Goal: Check status: Check status

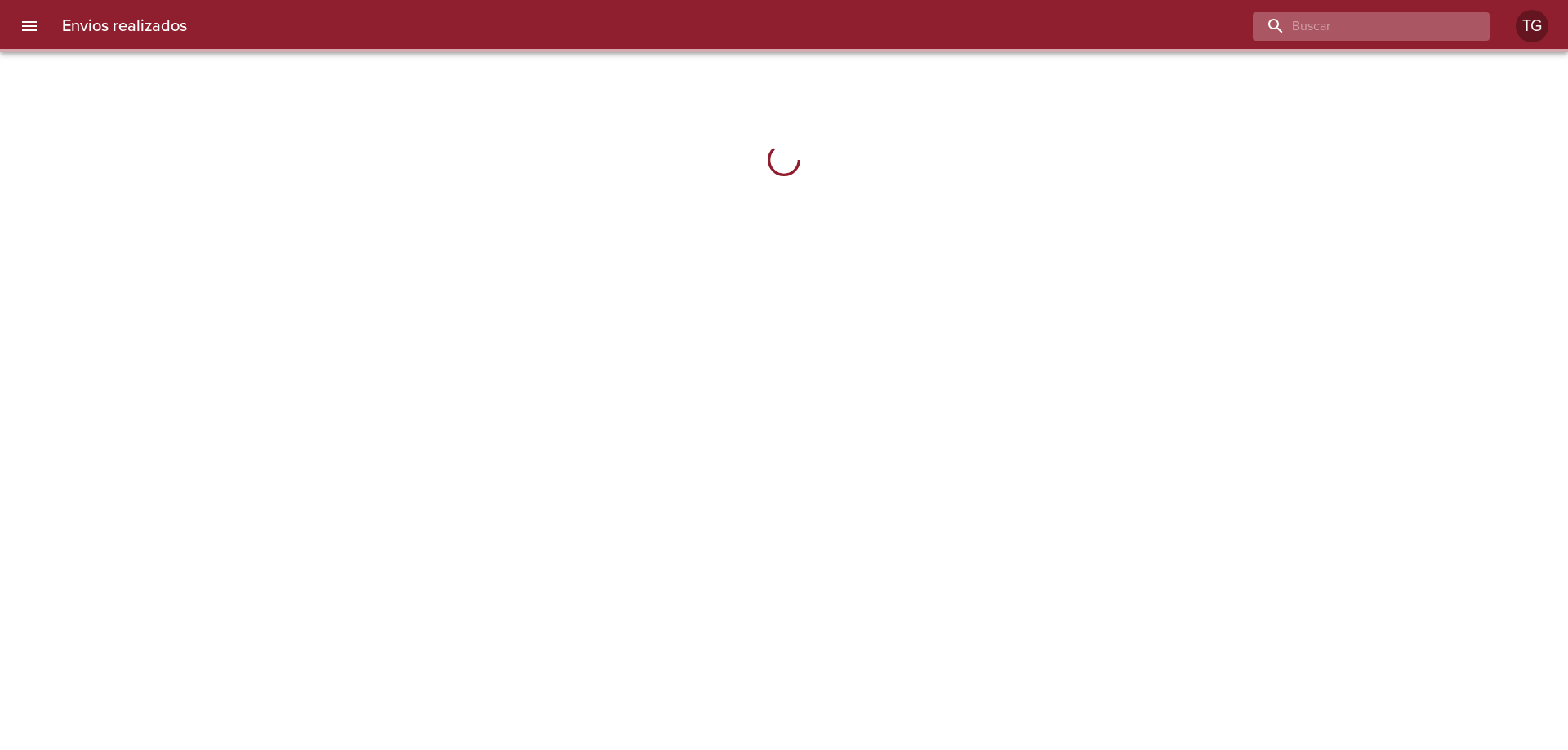
click at [1394, 21] on input "buscar" at bounding box center [1357, 27] width 209 height 29
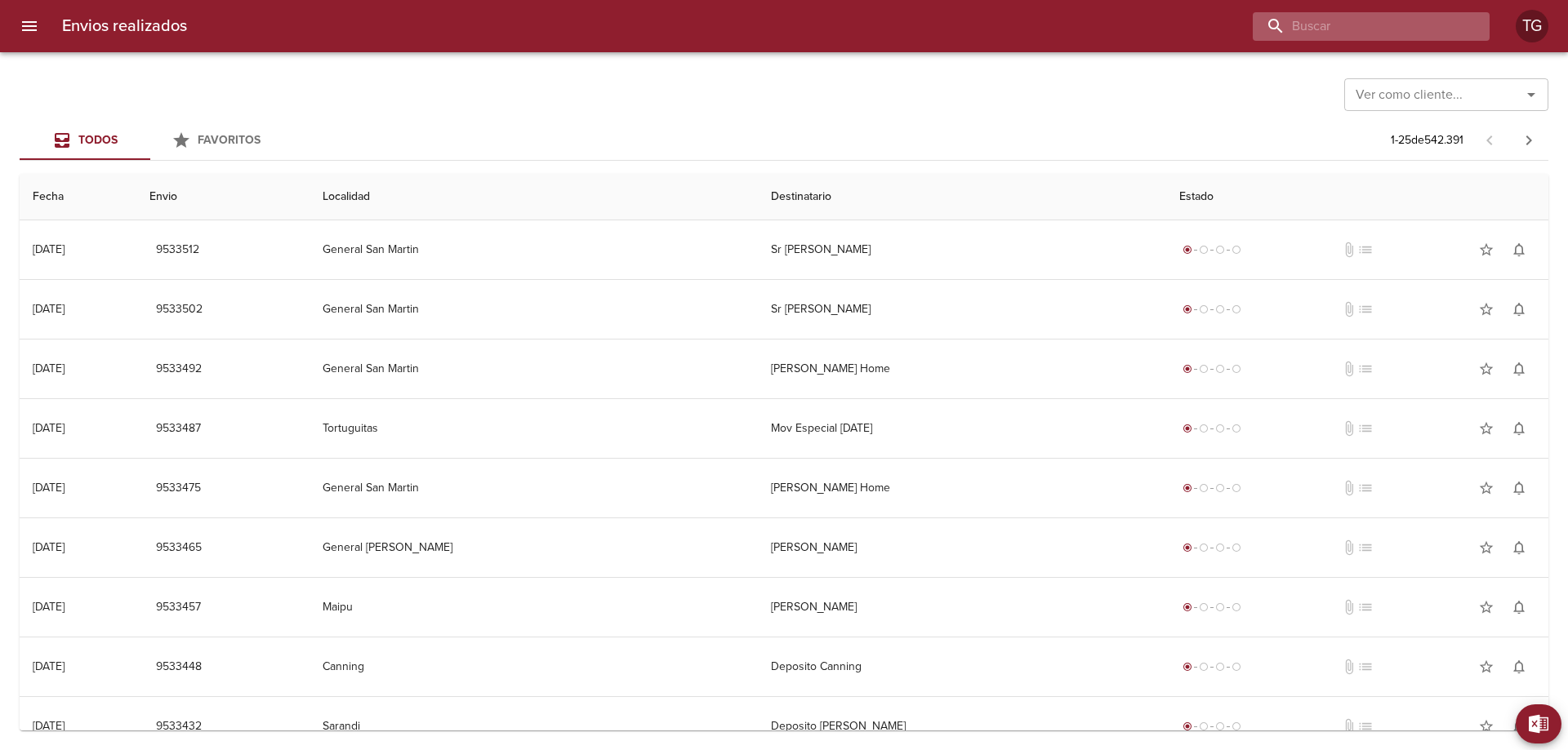
paste input "9522489"
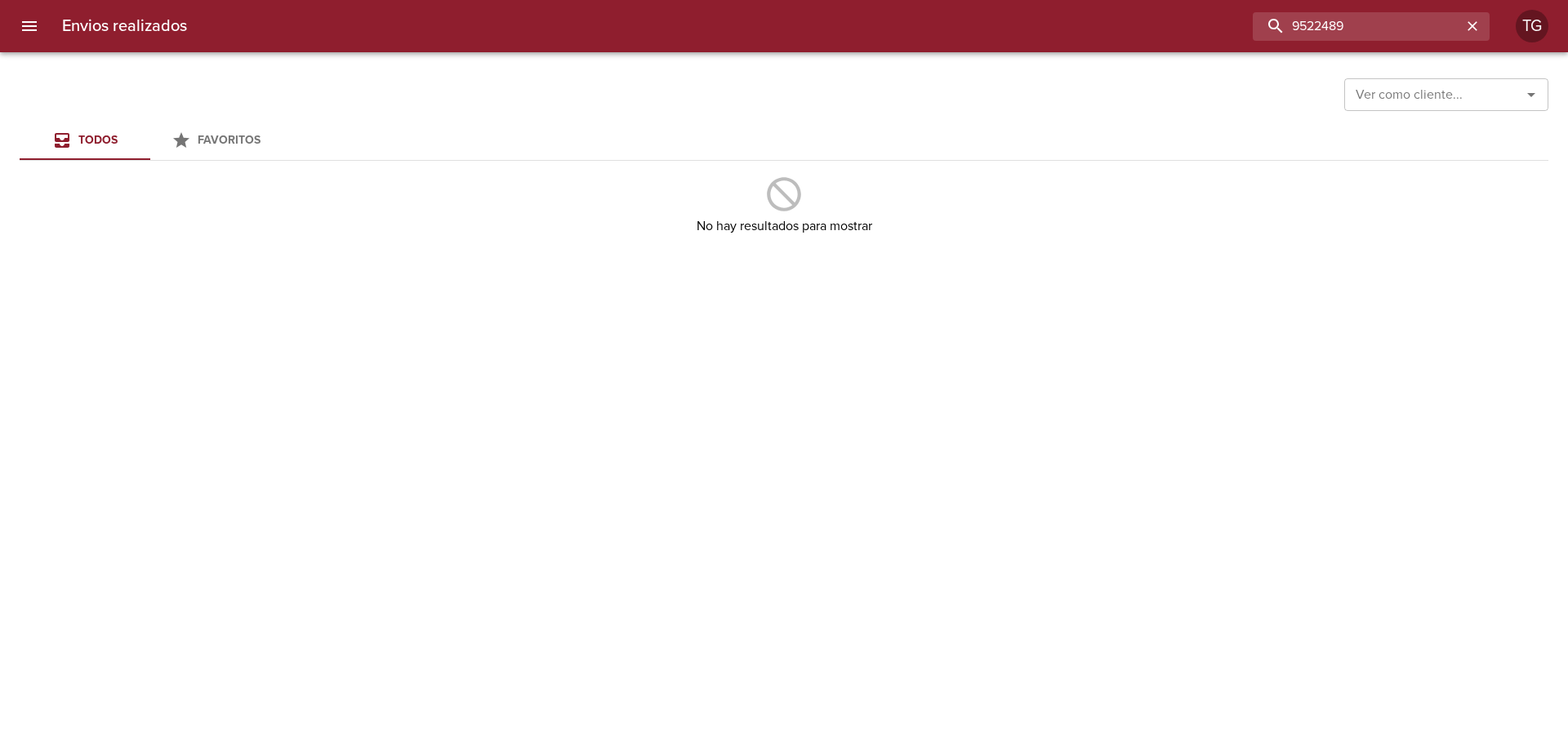
type input "9522489"
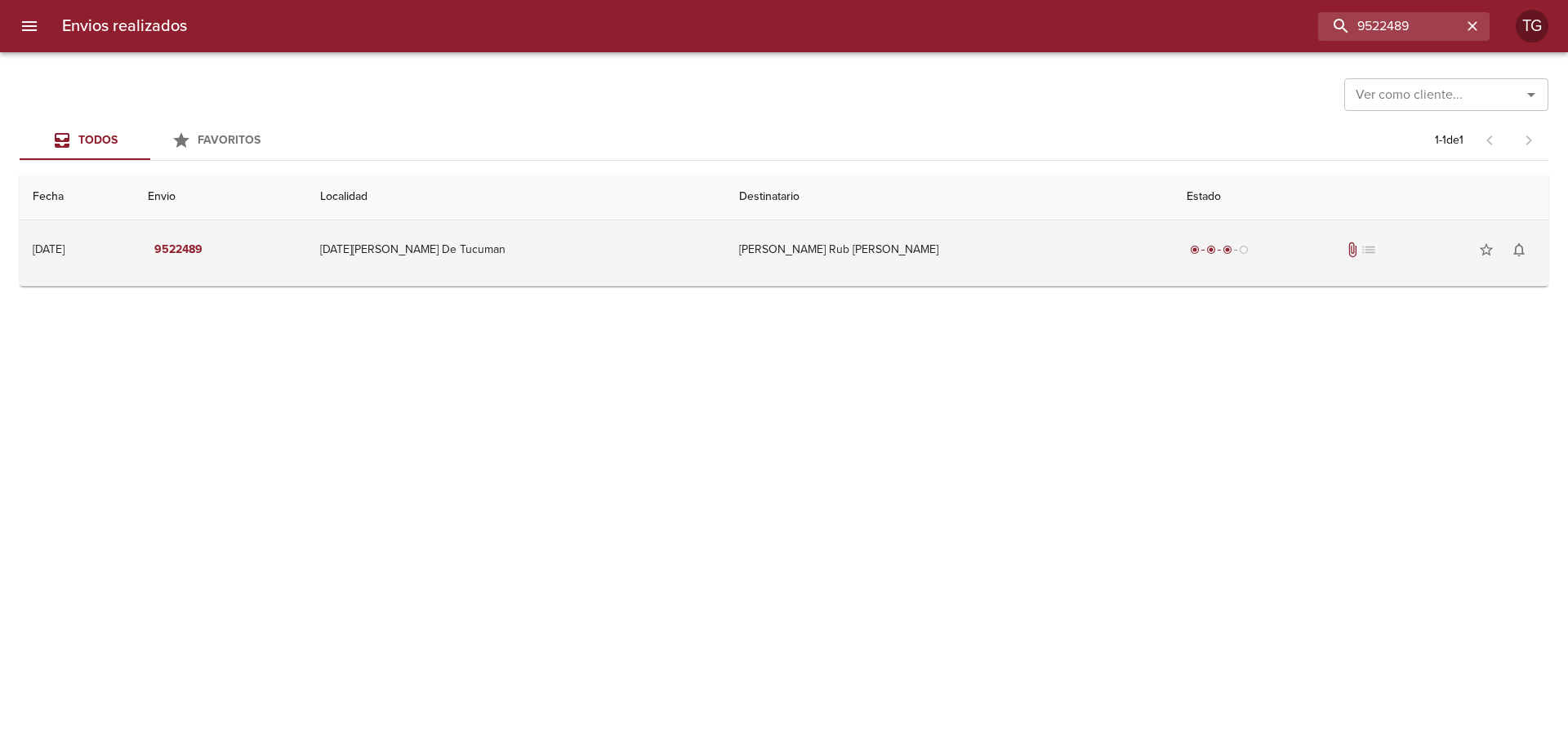
click at [1068, 248] on td "[PERSON_NAME] Rub [PERSON_NAME]" at bounding box center [949, 249] width 447 height 59
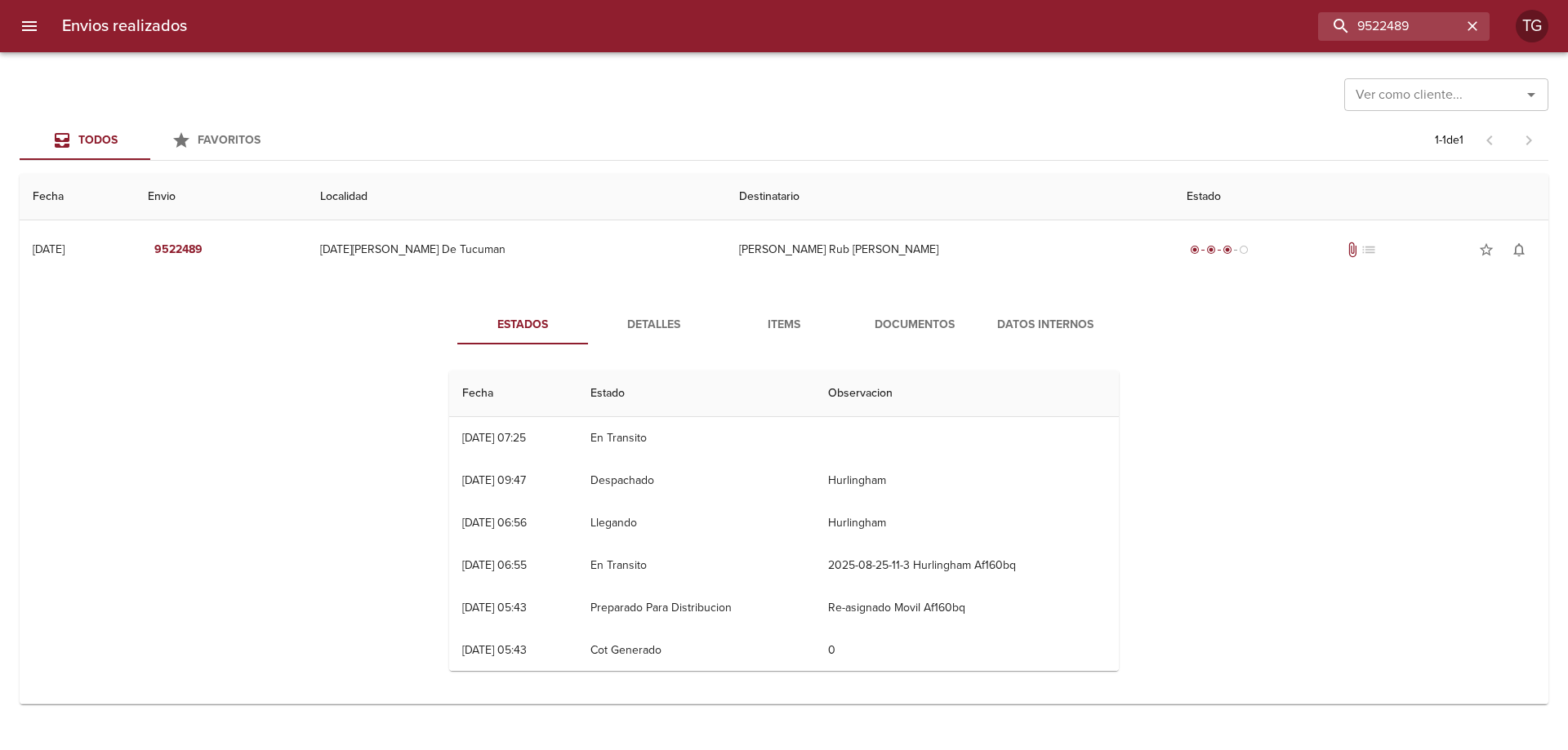
click at [911, 324] on span "Documentos" at bounding box center [914, 324] width 111 height 21
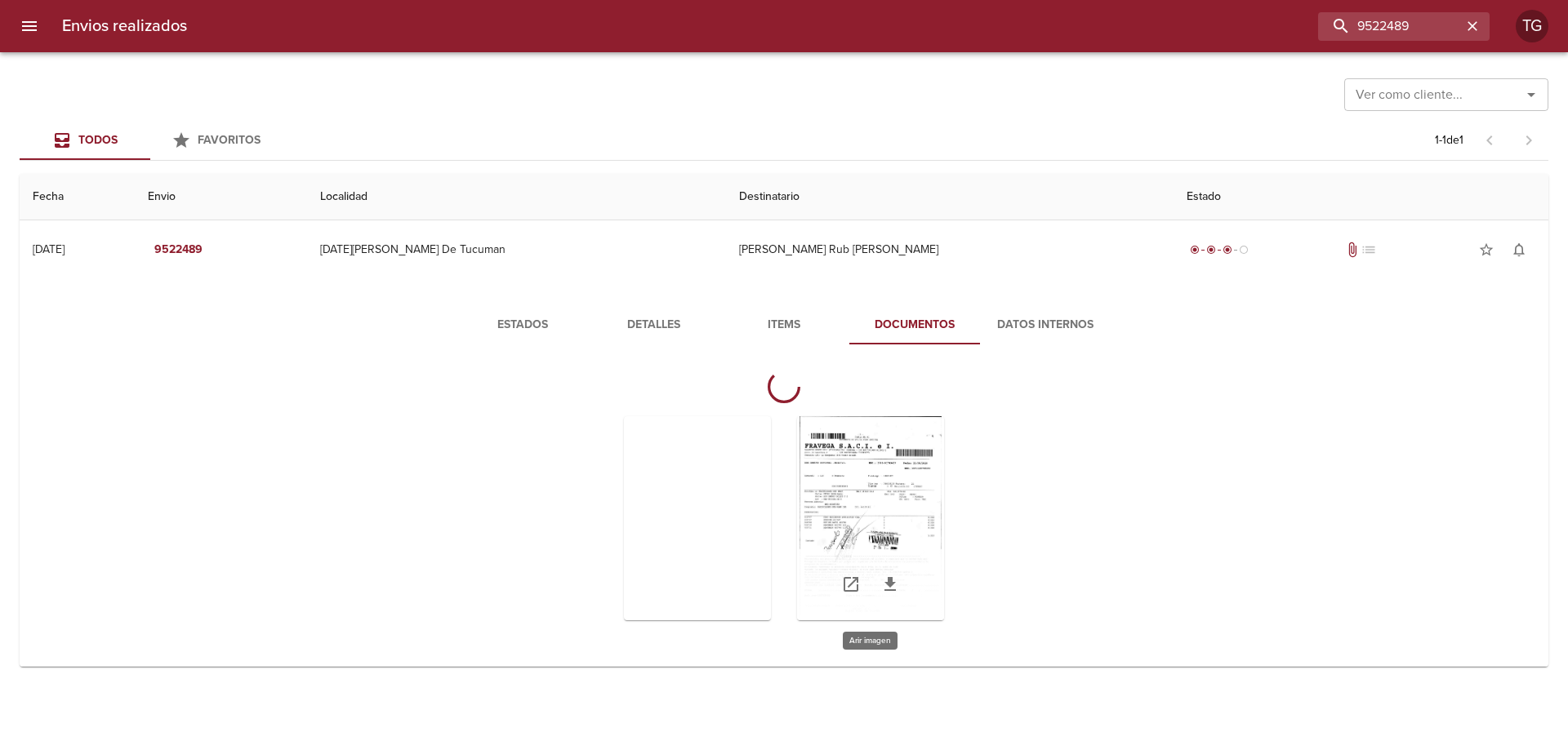
click at [865, 456] on div "Tabla de envíos del cliente" at bounding box center [870, 518] width 147 height 204
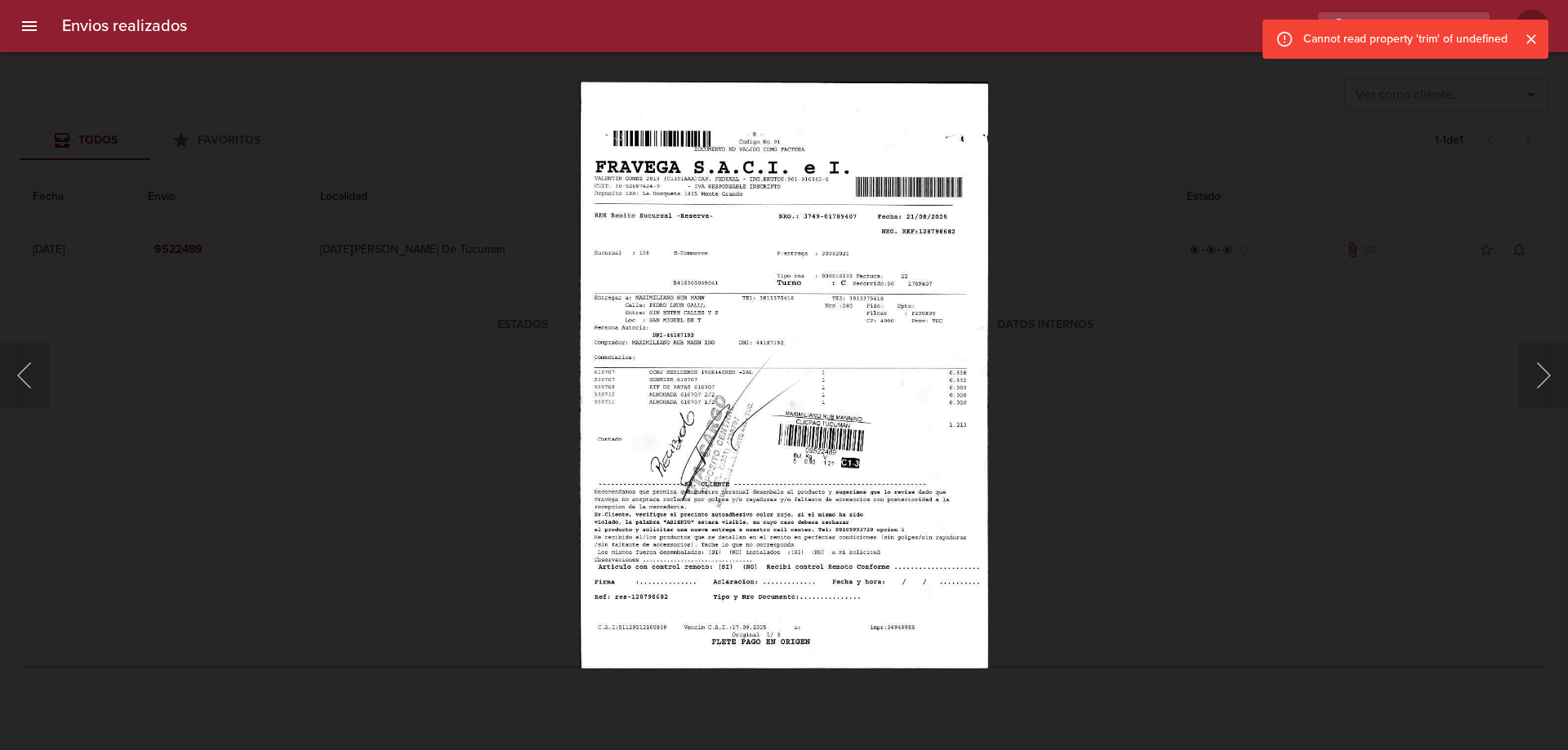
click at [1106, 434] on div "This image failed to load" at bounding box center [784, 375] width 1568 height 750
click at [1487, 333] on div "This image failed to load" at bounding box center [784, 375] width 1568 height 750
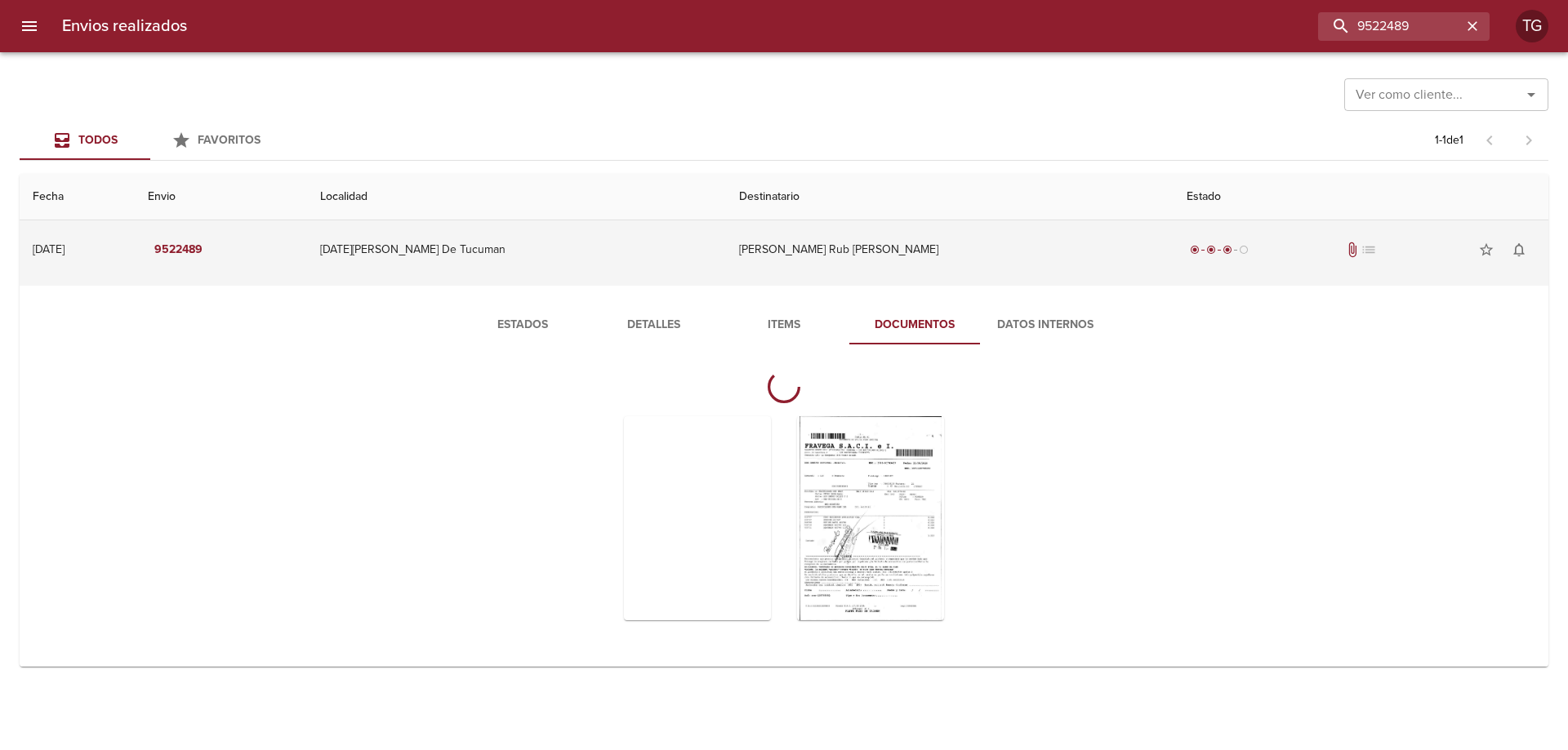
click at [1343, 257] on span "attach_file" at bounding box center [1352, 249] width 16 height 16
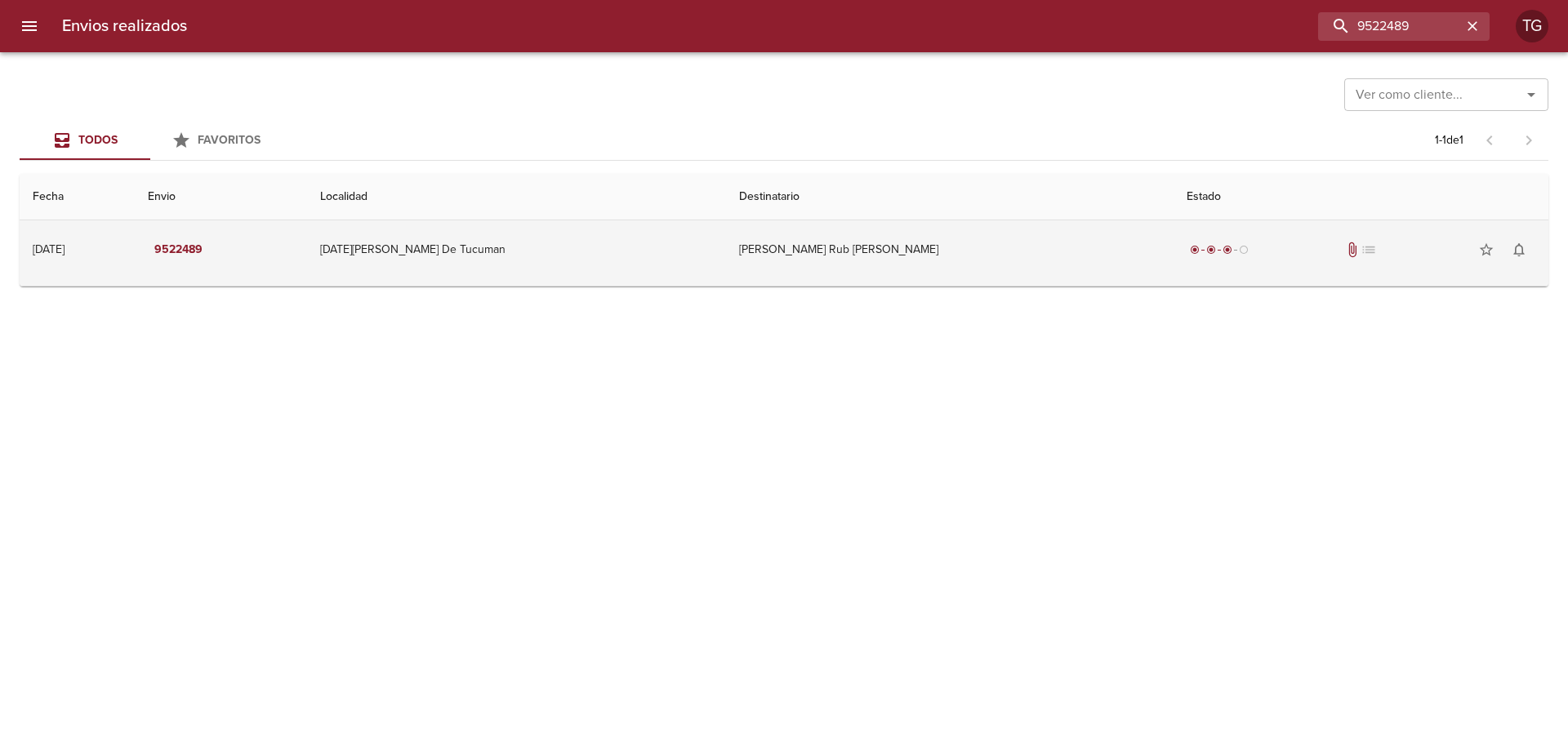
click at [1373, 270] on td "radio_button_checked radio_button_checked radio_button_checked radio_button_unc…" at bounding box center [1360, 249] width 375 height 59
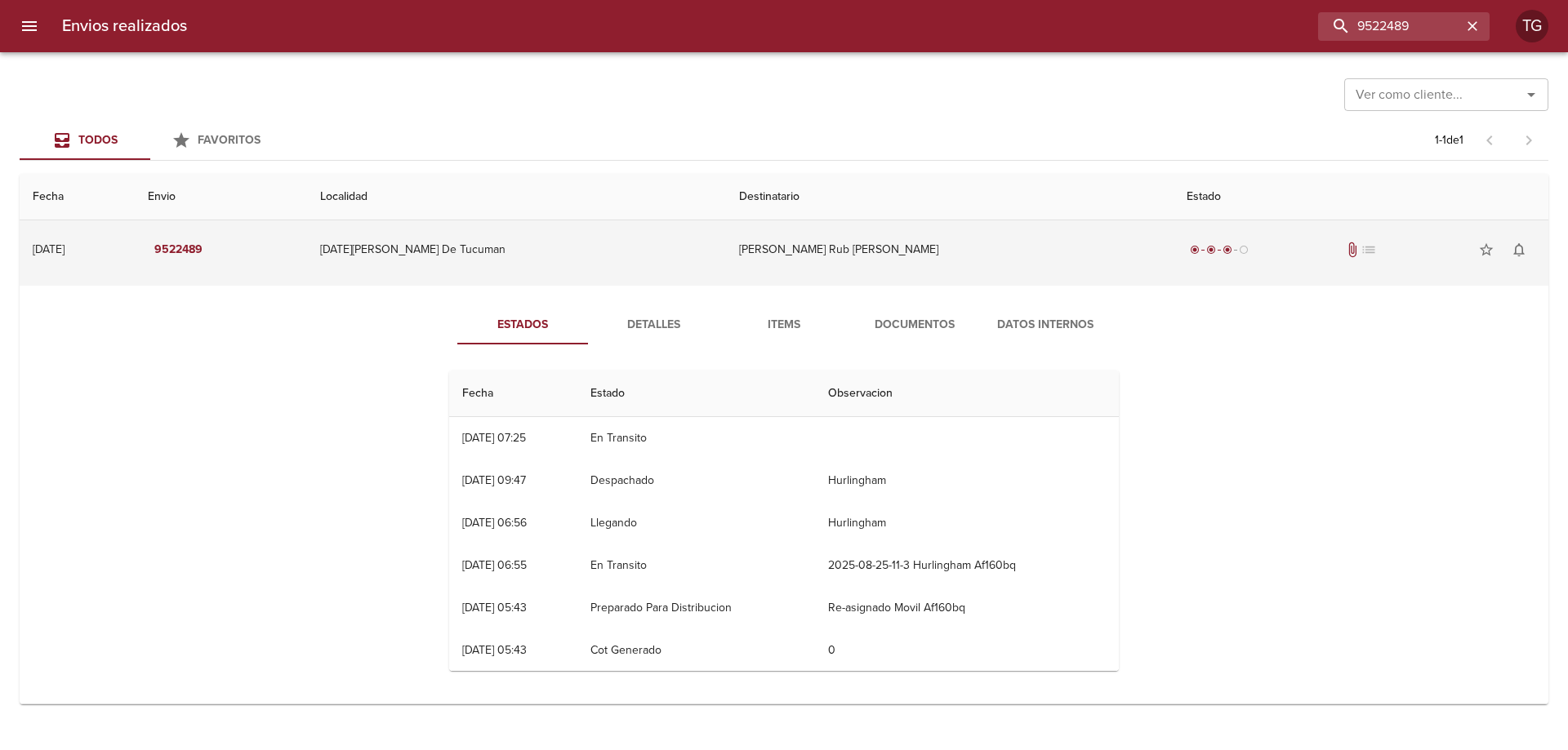
click at [1287, 239] on div "radio_button_checked radio_button_checked radio_button_checked radio_button_unc…" at bounding box center [1360, 249] width 349 height 33
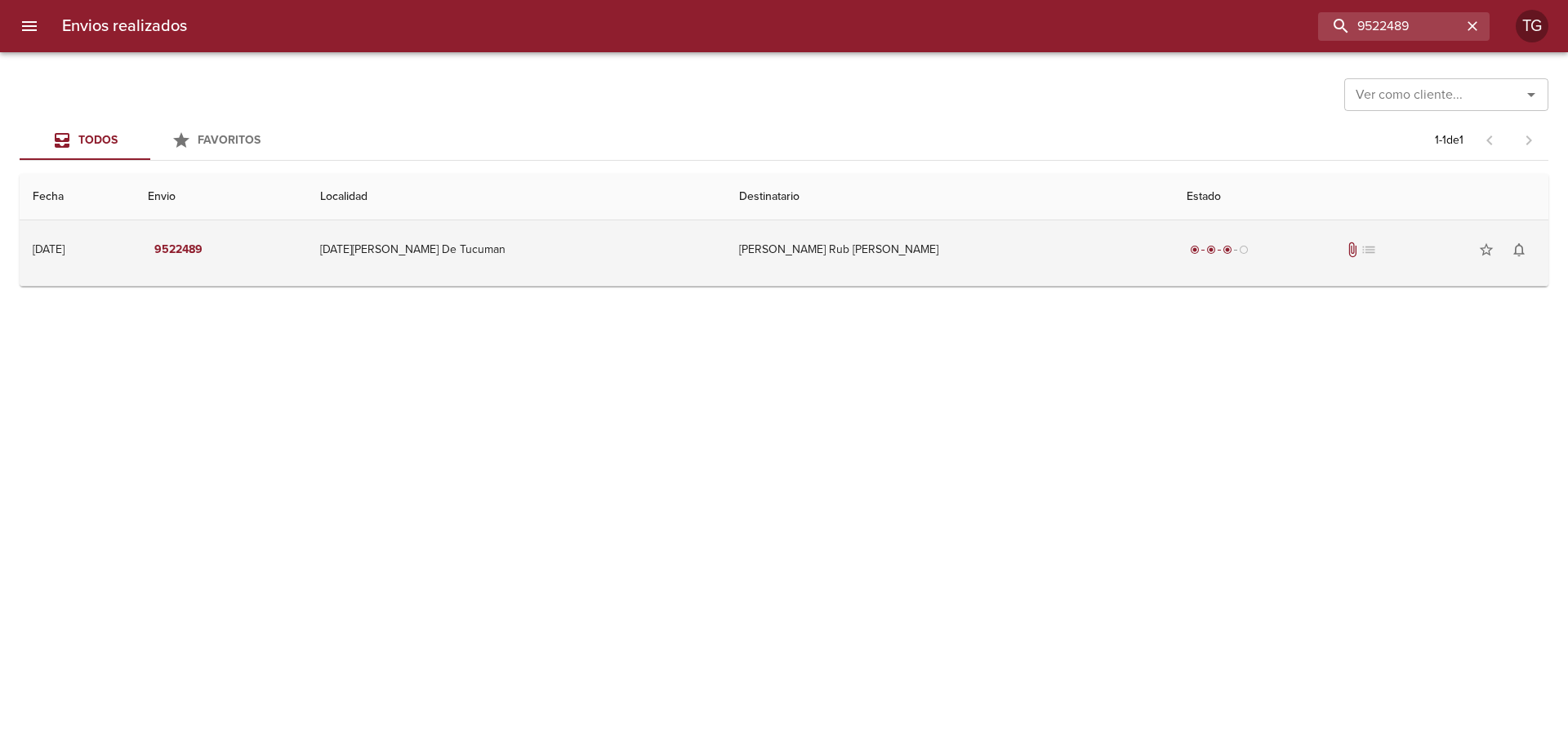
click at [999, 266] on td "[PERSON_NAME] Rub [PERSON_NAME]" at bounding box center [949, 249] width 447 height 59
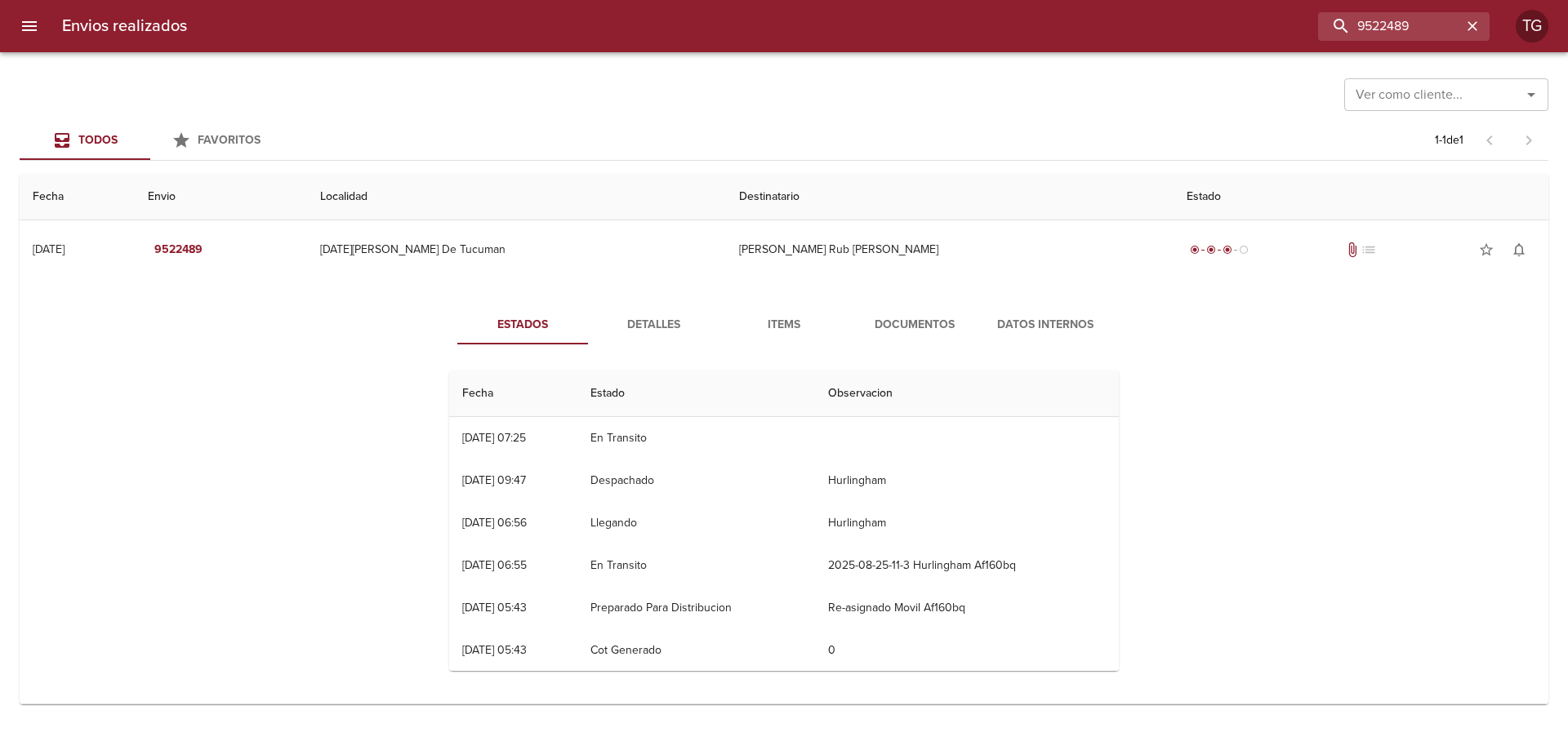
click at [921, 333] on span "Documentos" at bounding box center [914, 324] width 111 height 21
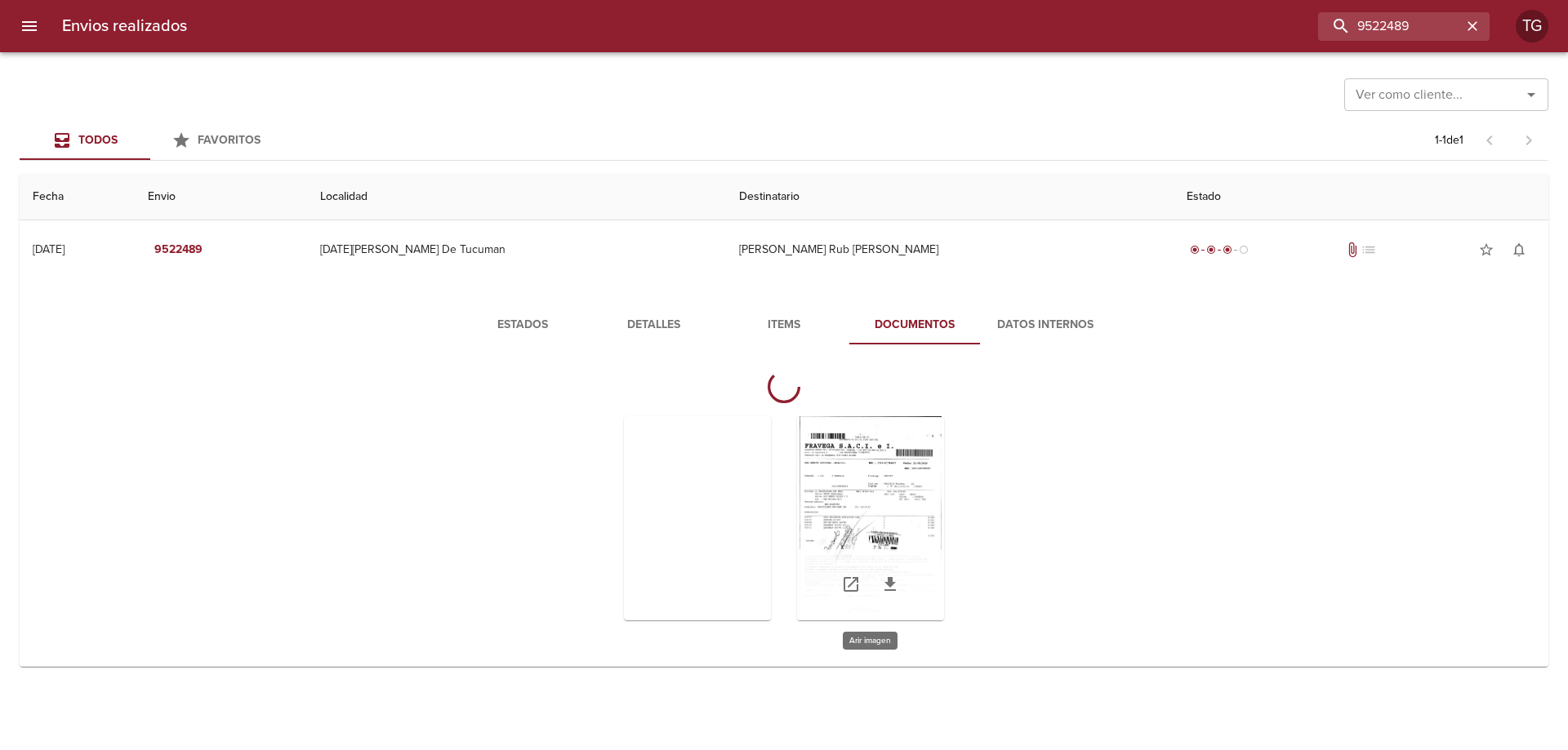
click at [847, 505] on div "Tabla de envíos del cliente" at bounding box center [870, 518] width 147 height 204
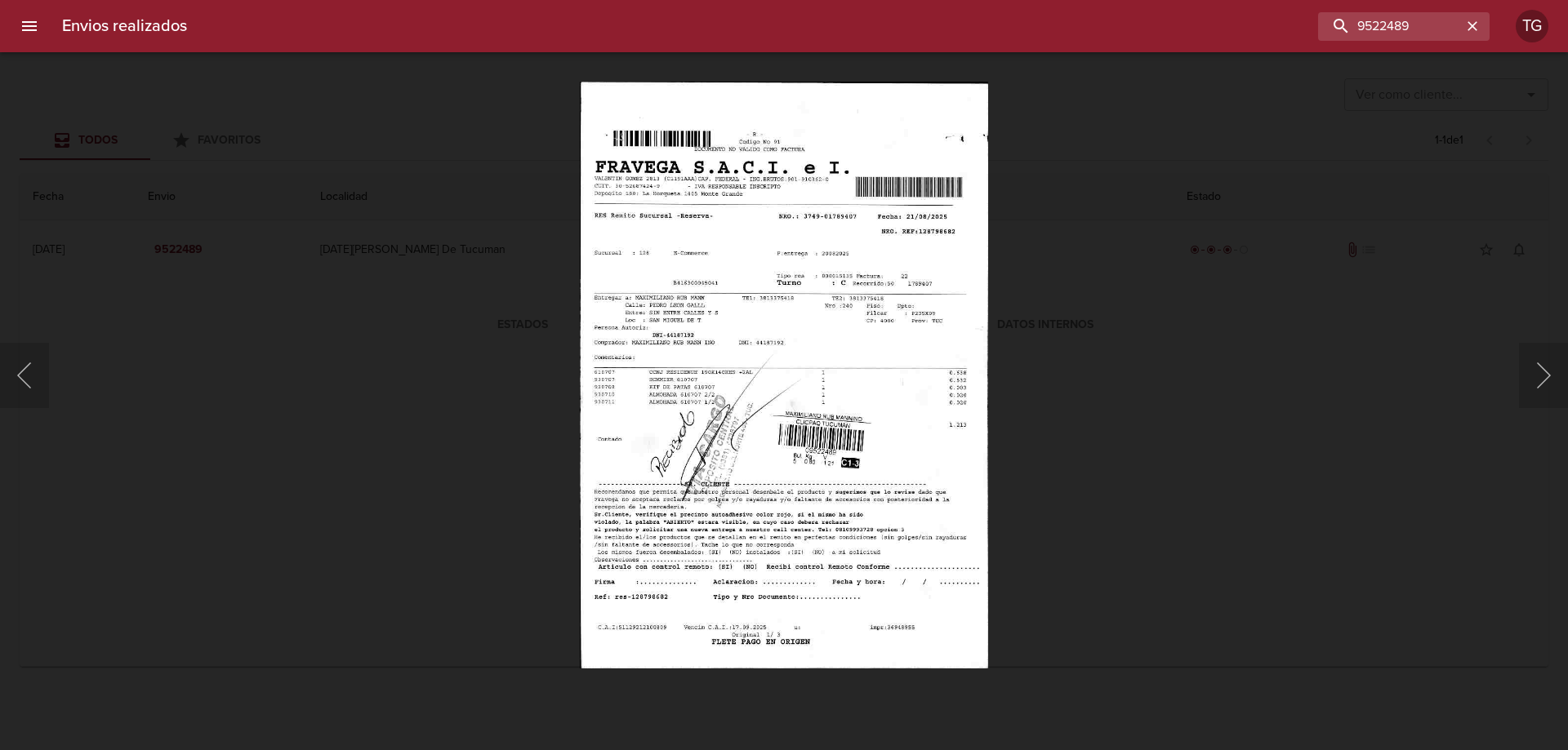
click at [1132, 398] on div "This image failed to load" at bounding box center [784, 375] width 1568 height 750
